Goal: Obtain resource: Download file/media

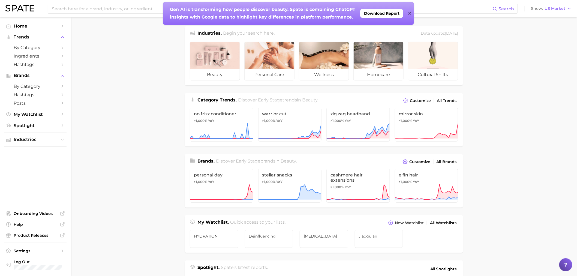
click at [409, 12] on icon at bounding box center [410, 13] width 3 height 4
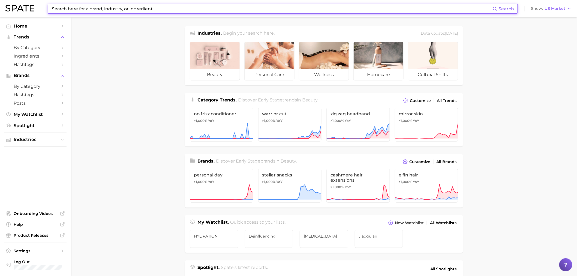
click at [203, 8] on input at bounding box center [272, 8] width 442 height 9
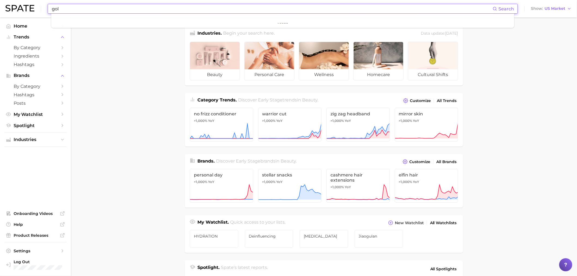
type input "goli"
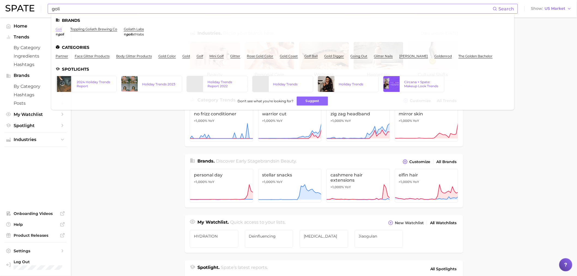
click at [58, 29] on link "goli" at bounding box center [59, 29] width 6 height 4
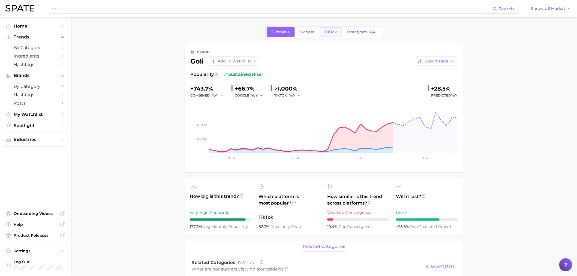
click at [326, 29] on link "TikTok" at bounding box center [331, 32] width 22 height 10
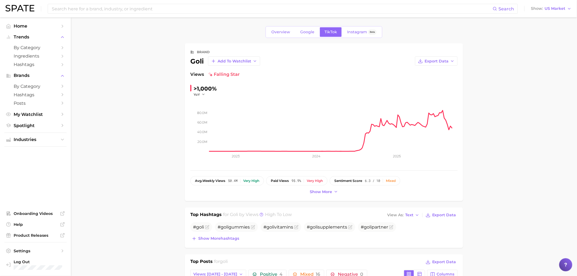
click at [445, 112] on rect at bounding box center [334, 124] width 248 height 55
click at [436, 65] on button "Export Data" at bounding box center [436, 60] width 43 height 9
click at [436, 73] on span "Time Series CSV" at bounding box center [423, 71] width 32 height 5
